Goal: Transaction & Acquisition: Book appointment/travel/reservation

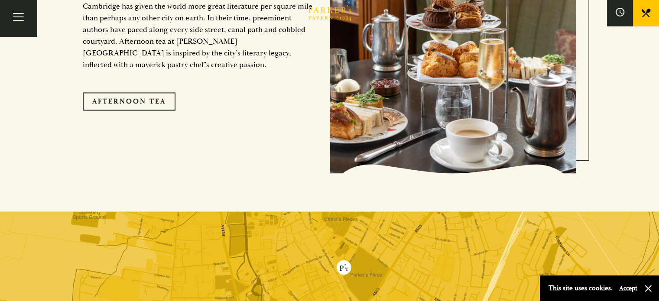
scroll to position [1314, 0]
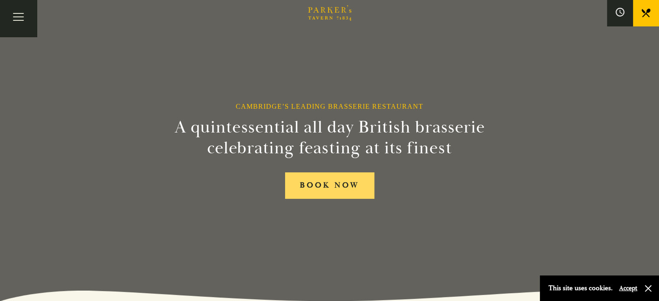
click at [329, 181] on link "BOOK NOW" at bounding box center [329, 185] width 89 height 26
click at [315, 185] on link "BOOK NOW" at bounding box center [329, 185] width 89 height 26
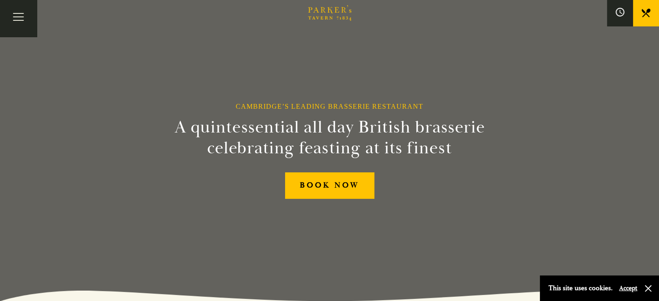
click at [0, 0] on link "Menus" at bounding box center [0, 0] width 0 height 0
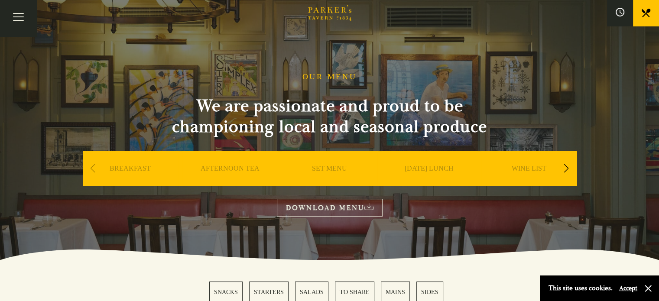
click at [328, 168] on link "SET MENU" at bounding box center [329, 181] width 35 height 35
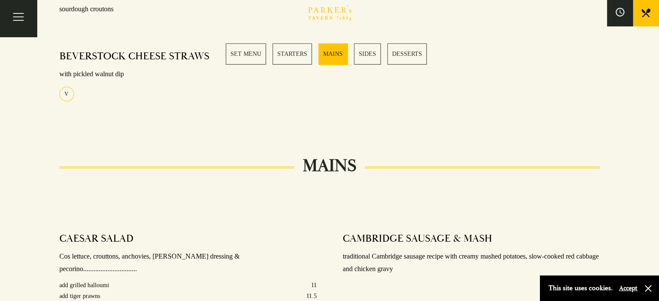
scroll to position [433, 0]
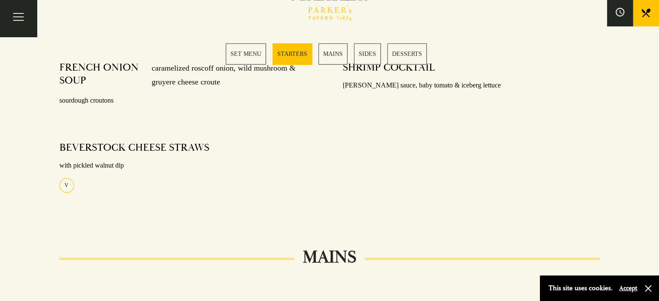
click at [335, 56] on link "MAINS" at bounding box center [332, 53] width 29 height 21
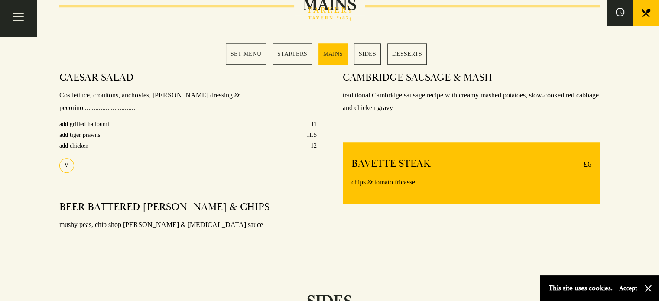
scroll to position [691, 0]
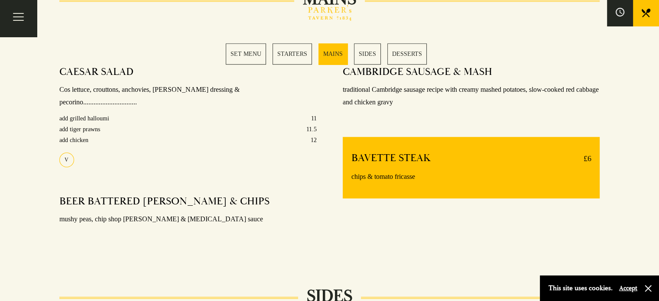
click at [254, 55] on link "SET MENU" at bounding box center [246, 53] width 40 height 21
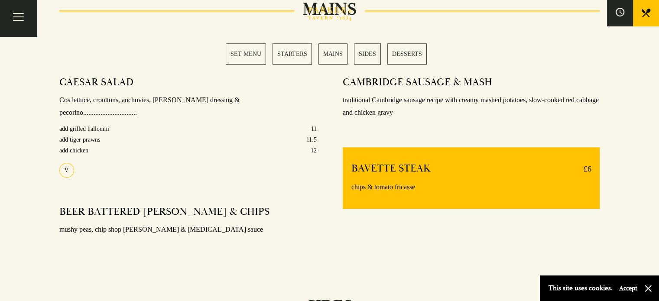
scroll to position [731, 0]
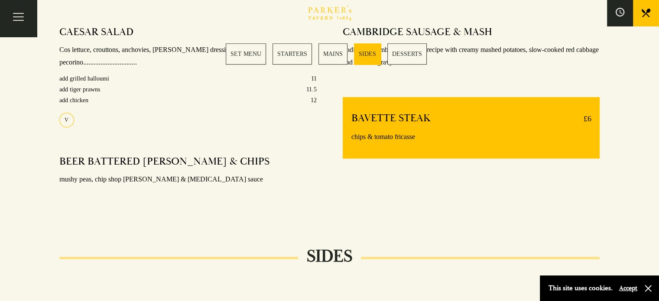
click at [0, 0] on div "Bar Restaurant What’s On Afternoon Tea Menus All That Jazz BOOK" at bounding box center [0, 0] width 0 height 0
click at [327, 52] on link "MAINS" at bounding box center [332, 53] width 29 height 21
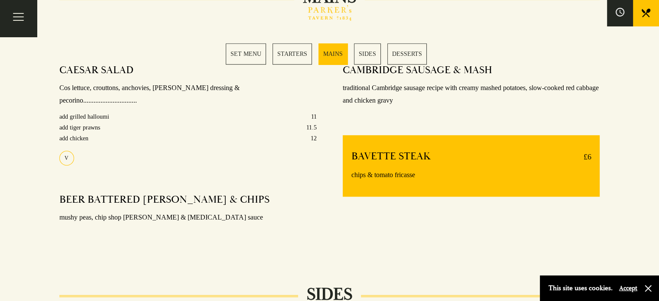
scroll to position [691, 0]
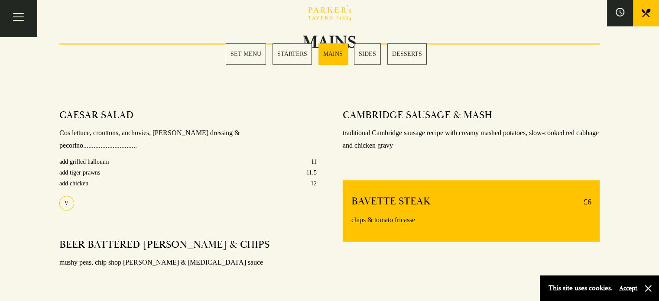
click at [259, 55] on link "SET MENU" at bounding box center [246, 53] width 40 height 21
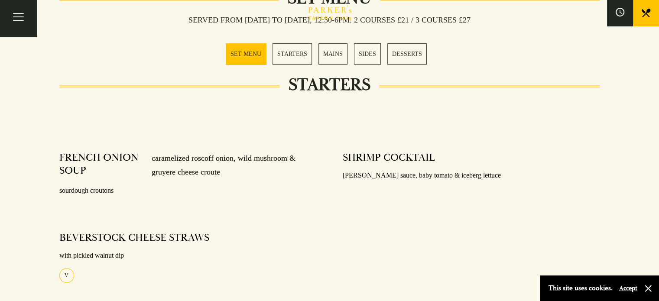
scroll to position [341, 0]
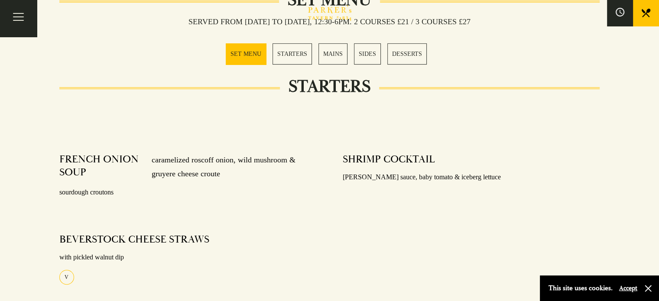
click at [330, 56] on link "MAINS" at bounding box center [332, 53] width 29 height 21
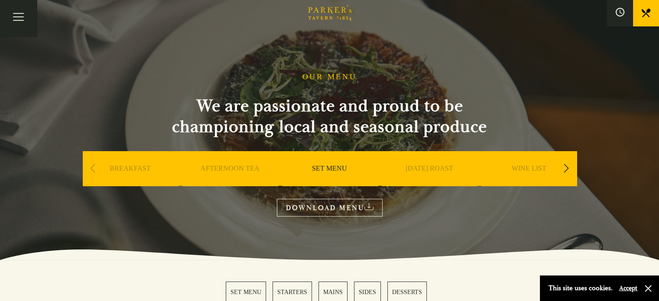
click at [563, 169] on div "Next slide" at bounding box center [566, 168] width 12 height 19
click at [420, 165] on link "A LA CARTE" at bounding box center [429, 181] width 40 height 35
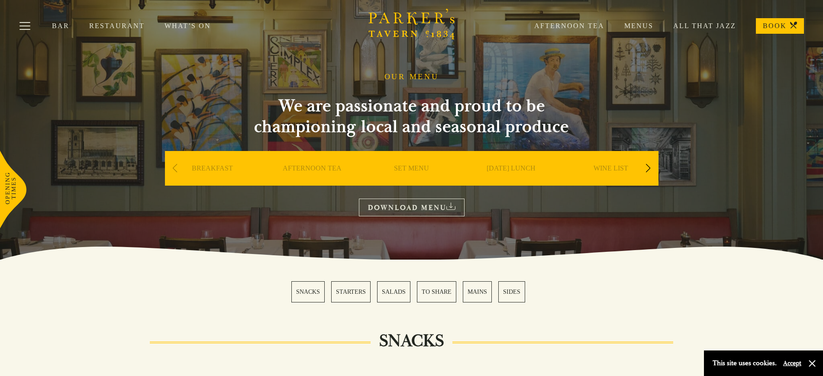
click at [104, 25] on link "Restaurant" at bounding box center [126, 26] width 75 height 9
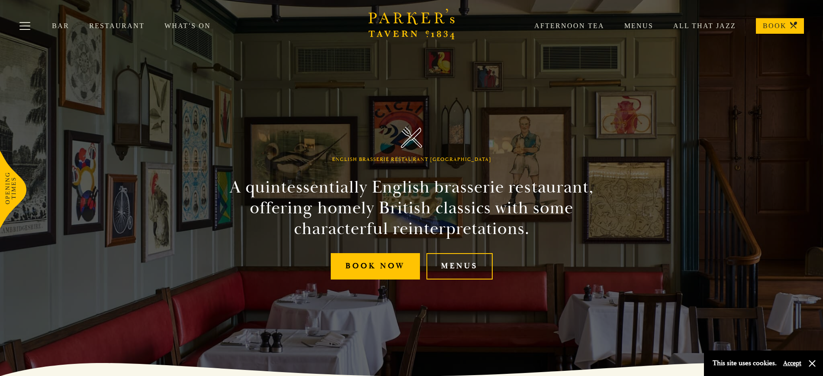
click at [639, 22] on link "Menus" at bounding box center [629, 26] width 49 height 9
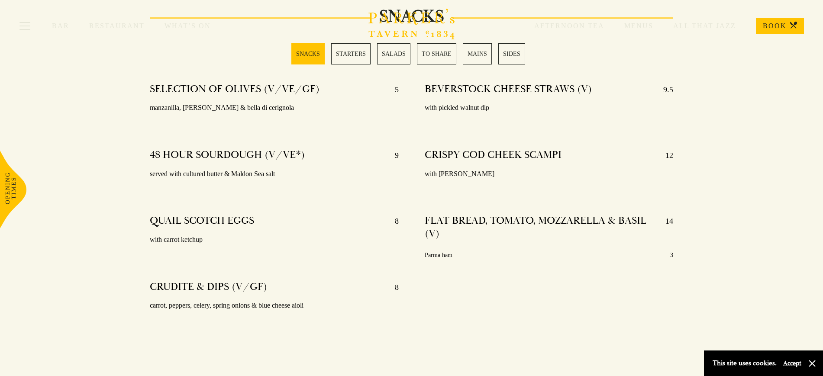
scroll to position [271, 0]
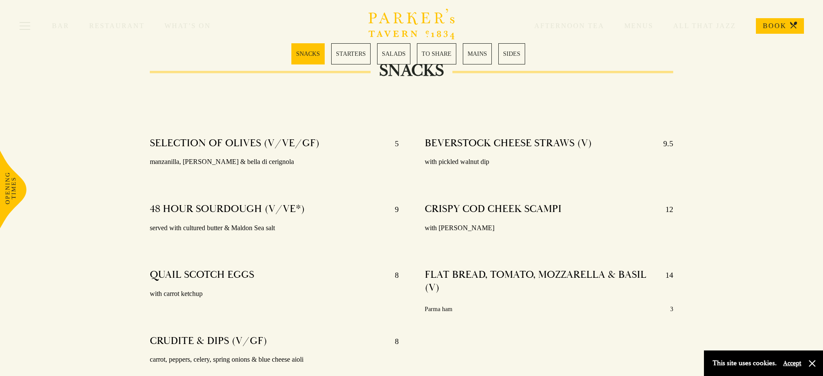
click at [470, 59] on link "MAINS" at bounding box center [477, 53] width 29 height 21
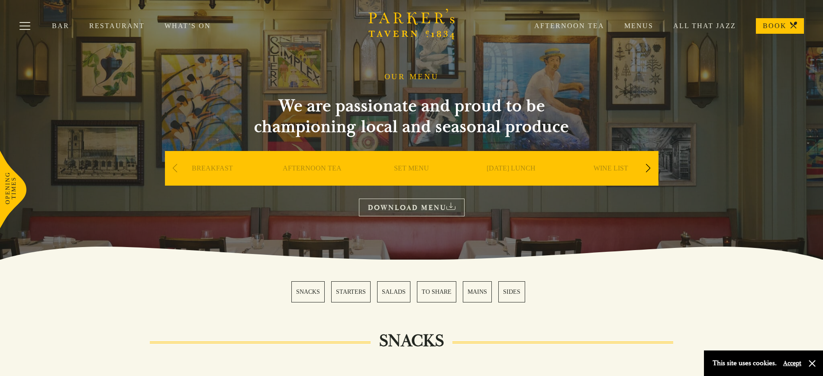
click at [394, 16] on icon "Brasserie Restaurant Cambridge | Parker's Tavern Cambridge Parker's Tavern is a…" at bounding box center [412, 24] width 87 height 31
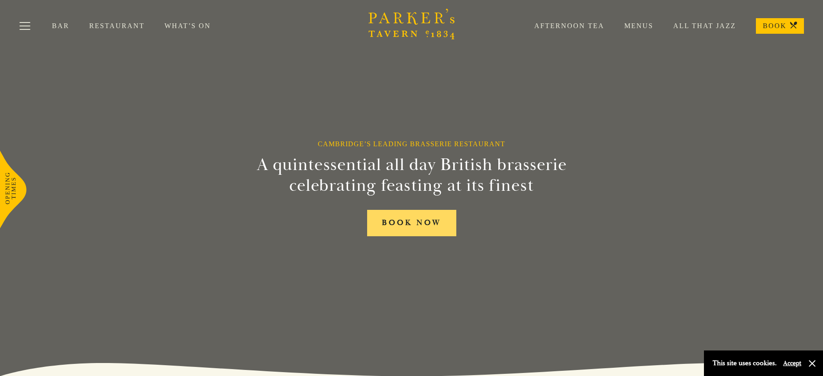
click at [405, 227] on link "BOOK NOW" at bounding box center [411, 223] width 89 height 26
